Goal: Check status: Check status

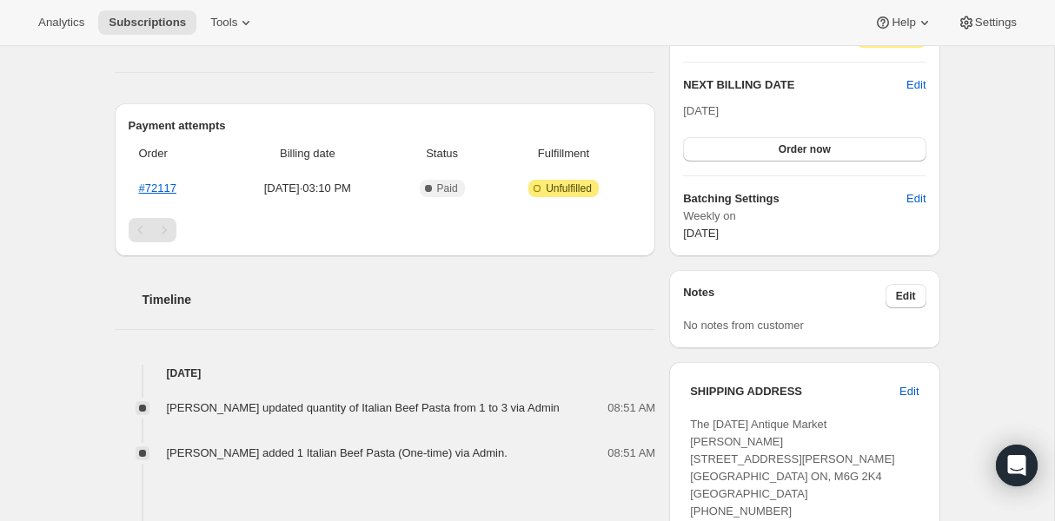
scroll to position [502, 0]
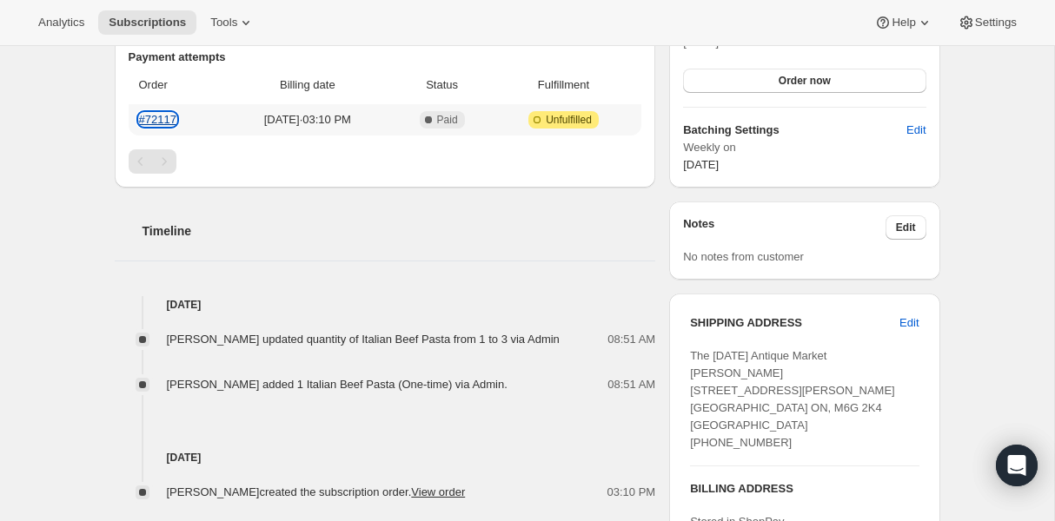
click at [159, 117] on link "#72117" at bounding box center [157, 119] width 37 height 13
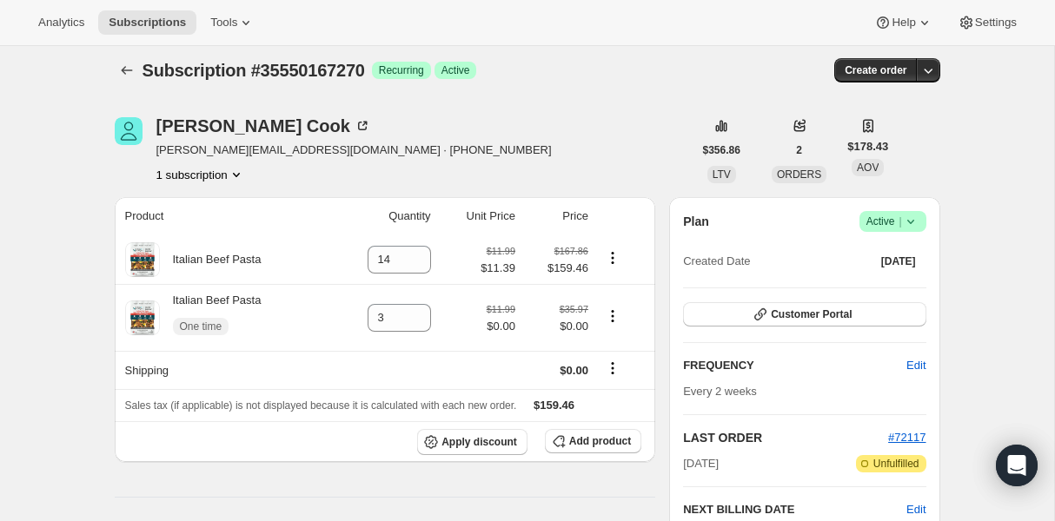
scroll to position [0, 0]
